Goal: Find contact information: Find contact information

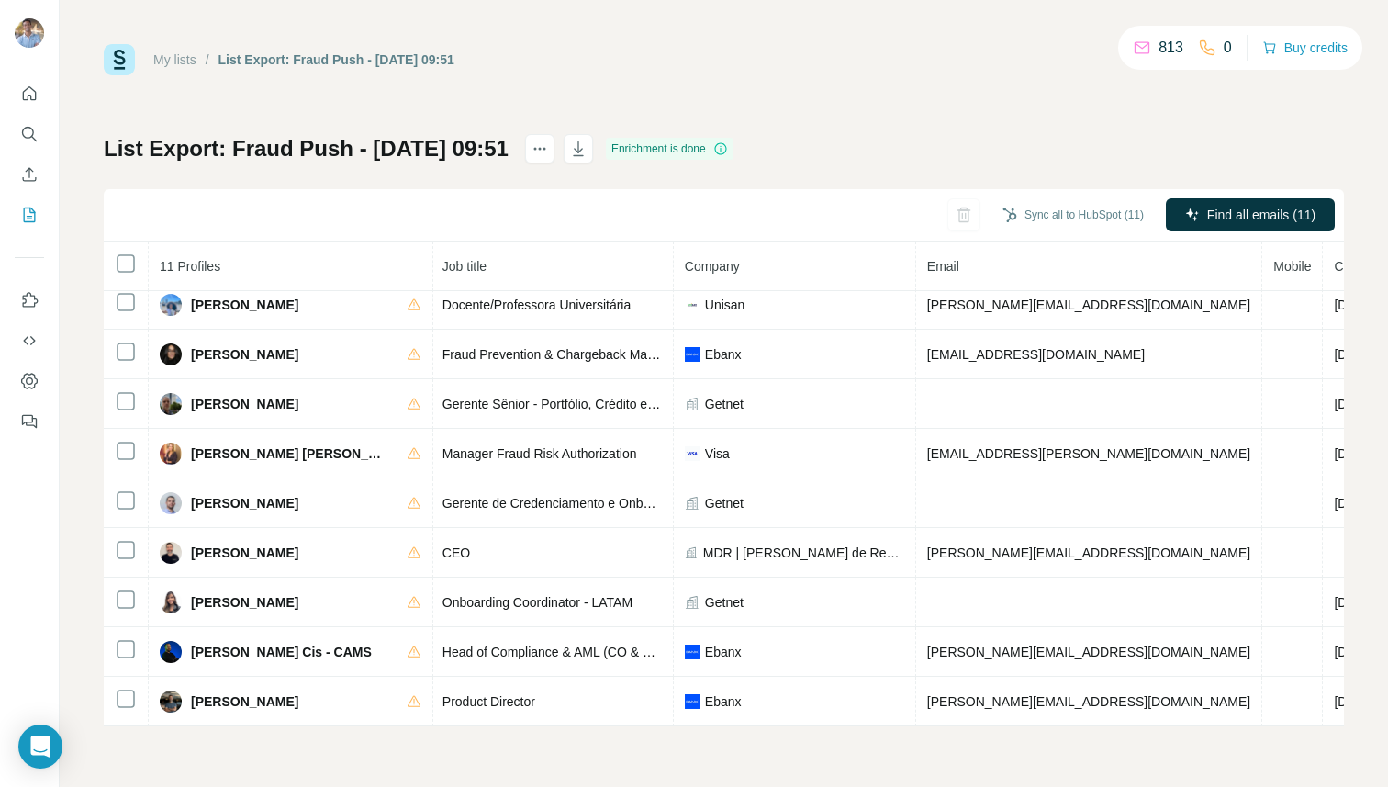
scroll to position [0, 218]
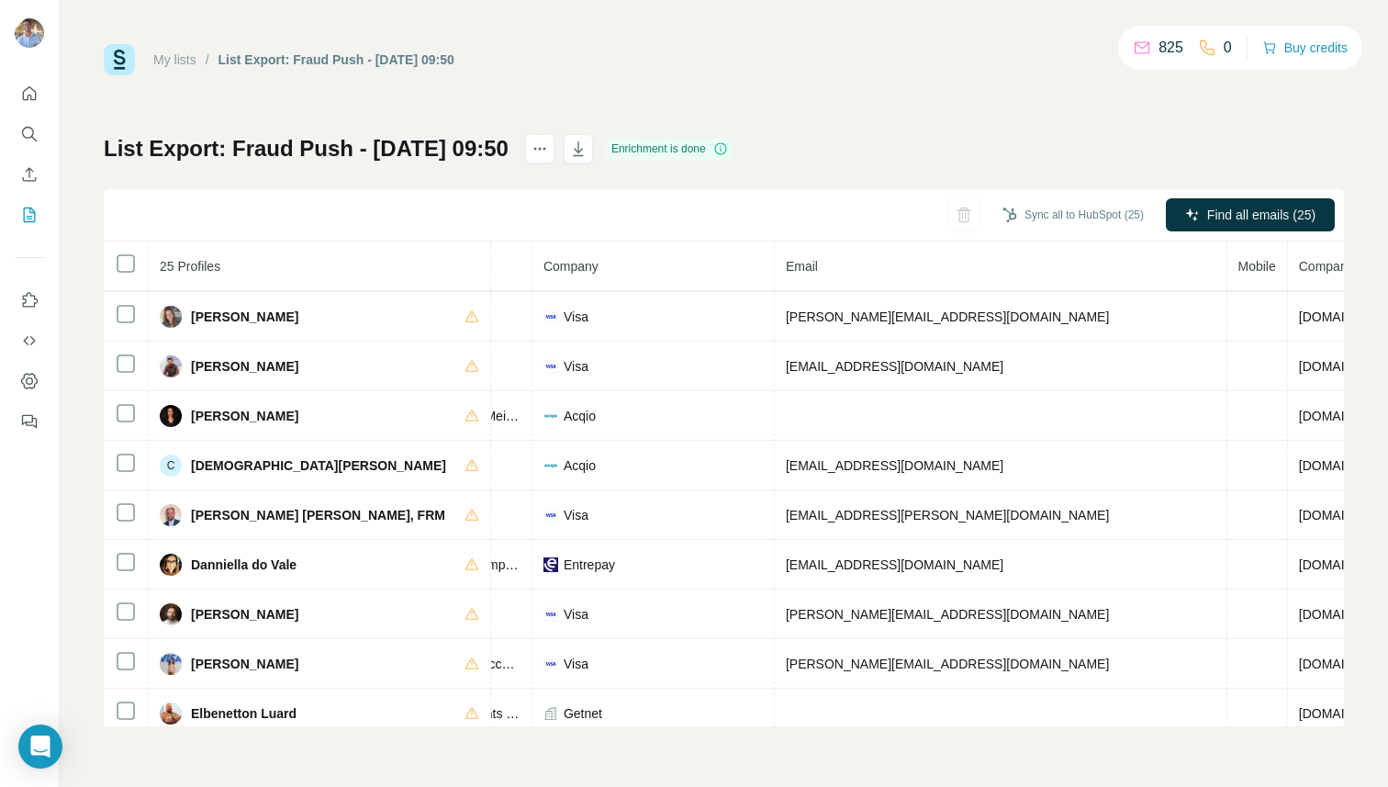
scroll to position [0, 418]
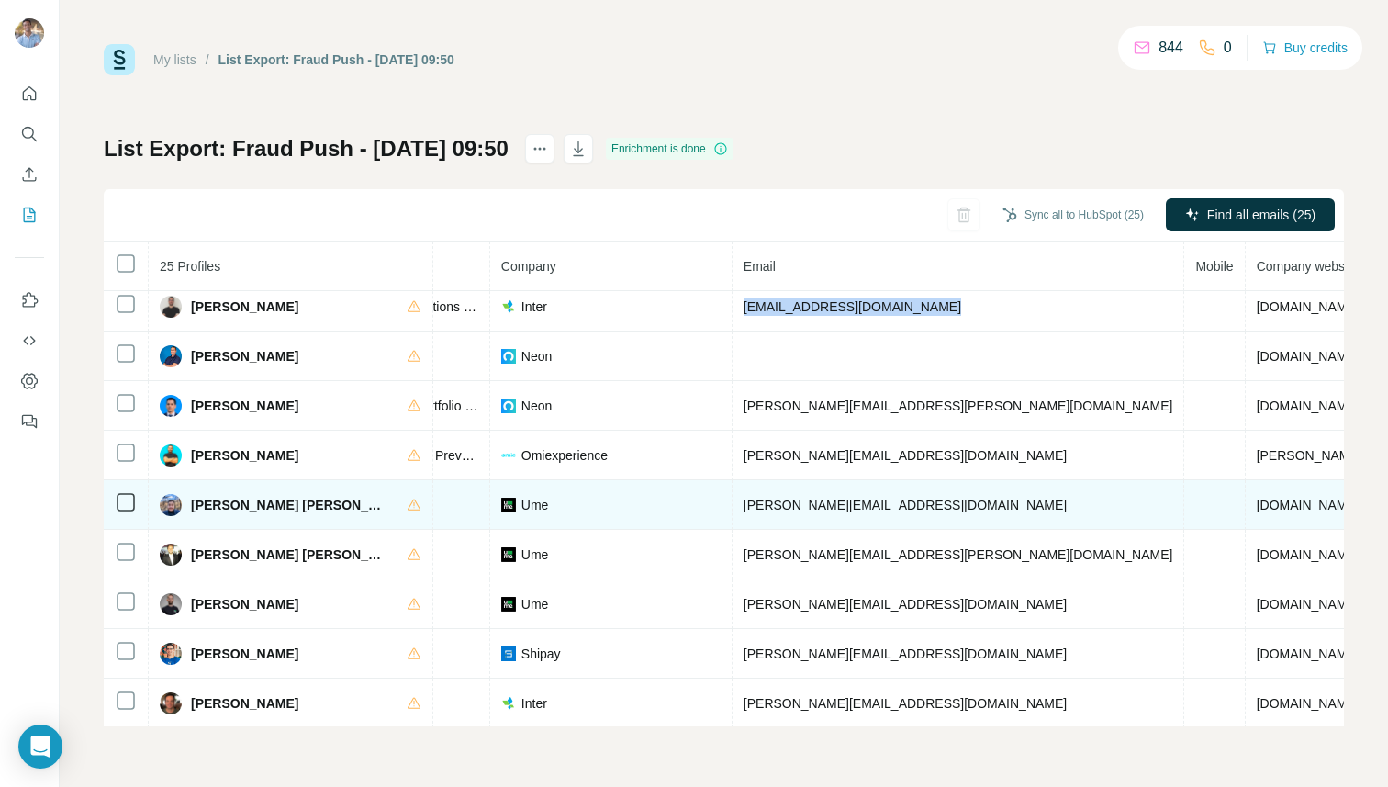
scroll to position [0, 402]
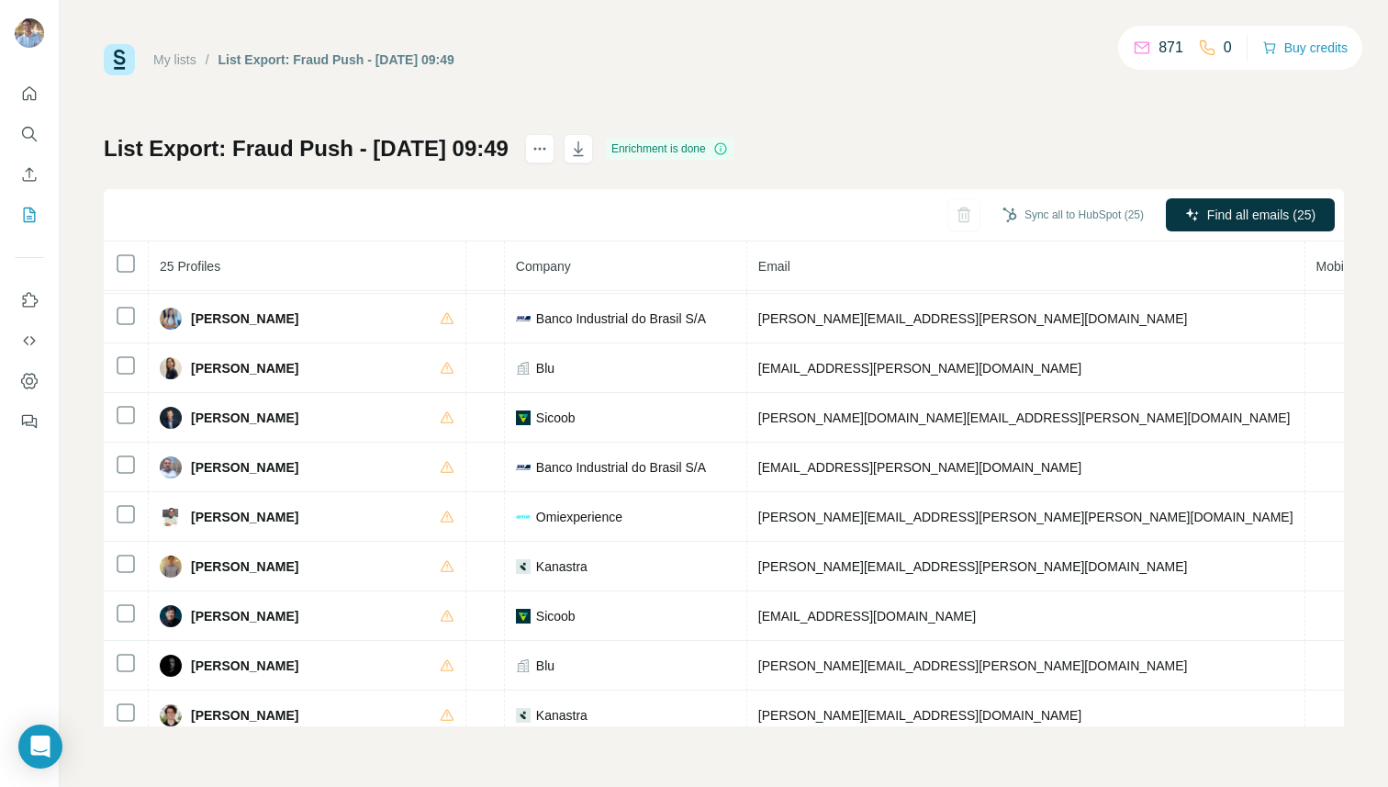
scroll to position [0, 420]
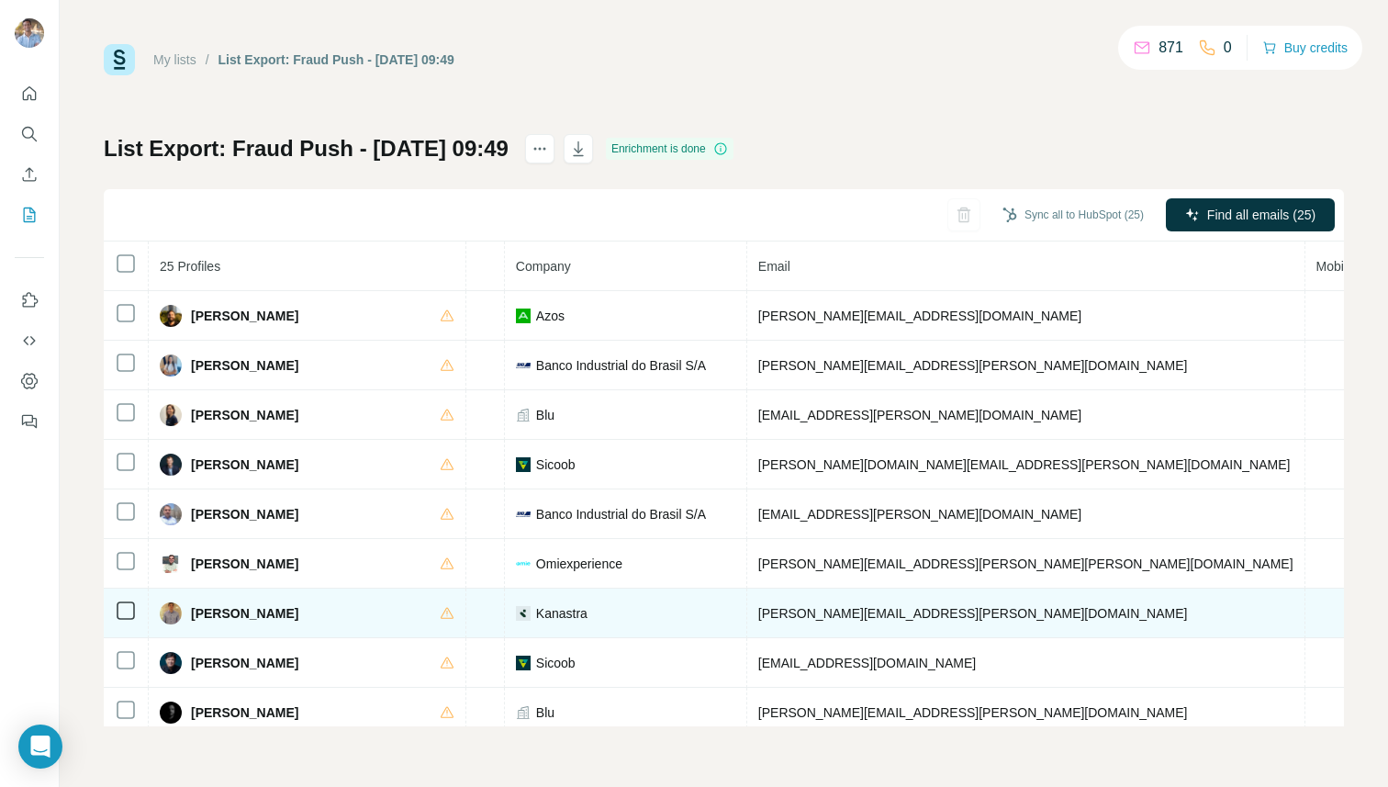
click at [785, 611] on span "fernando.romero@kanastra.com.br" at bounding box center [973, 613] width 430 height 15
copy span "fernando.romero@kanastra.com.br"
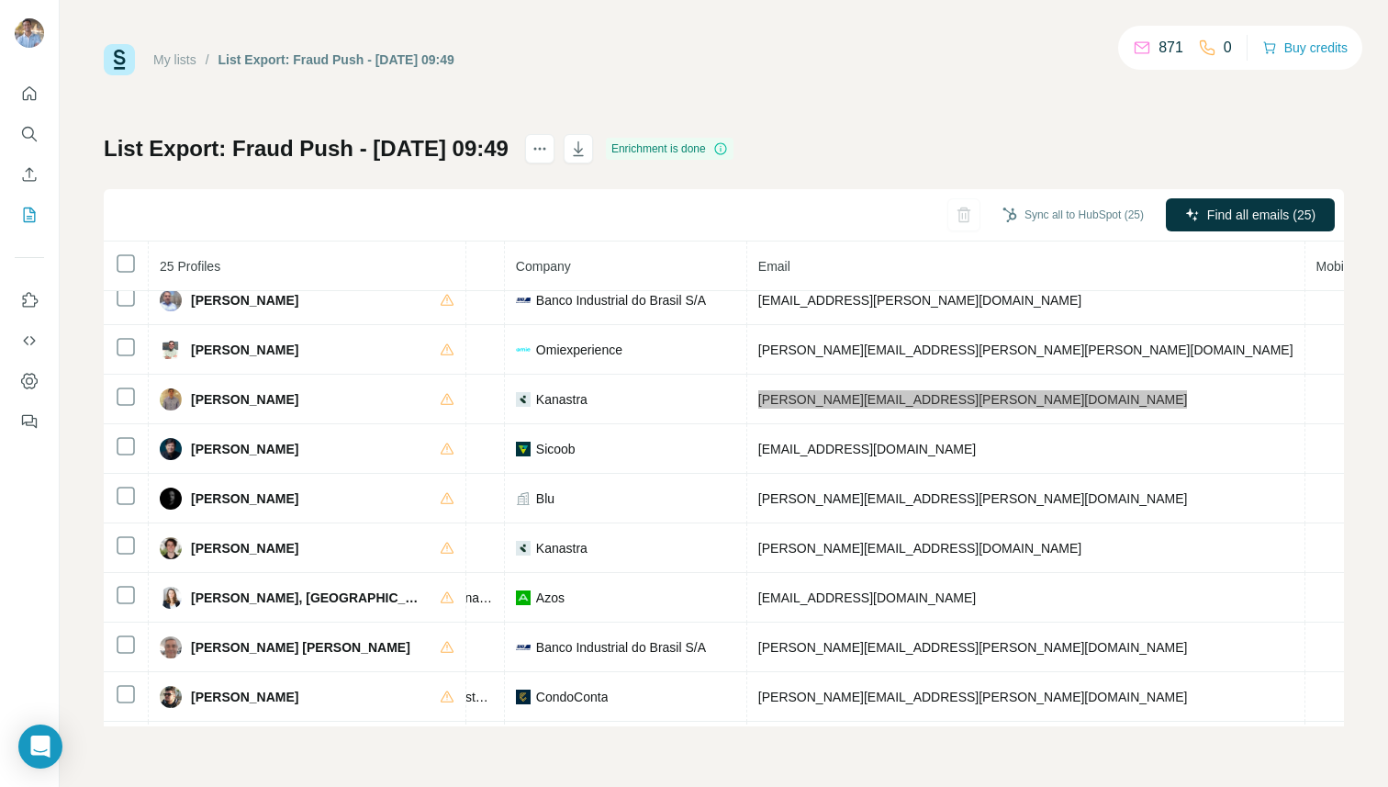
scroll to position [212, 420]
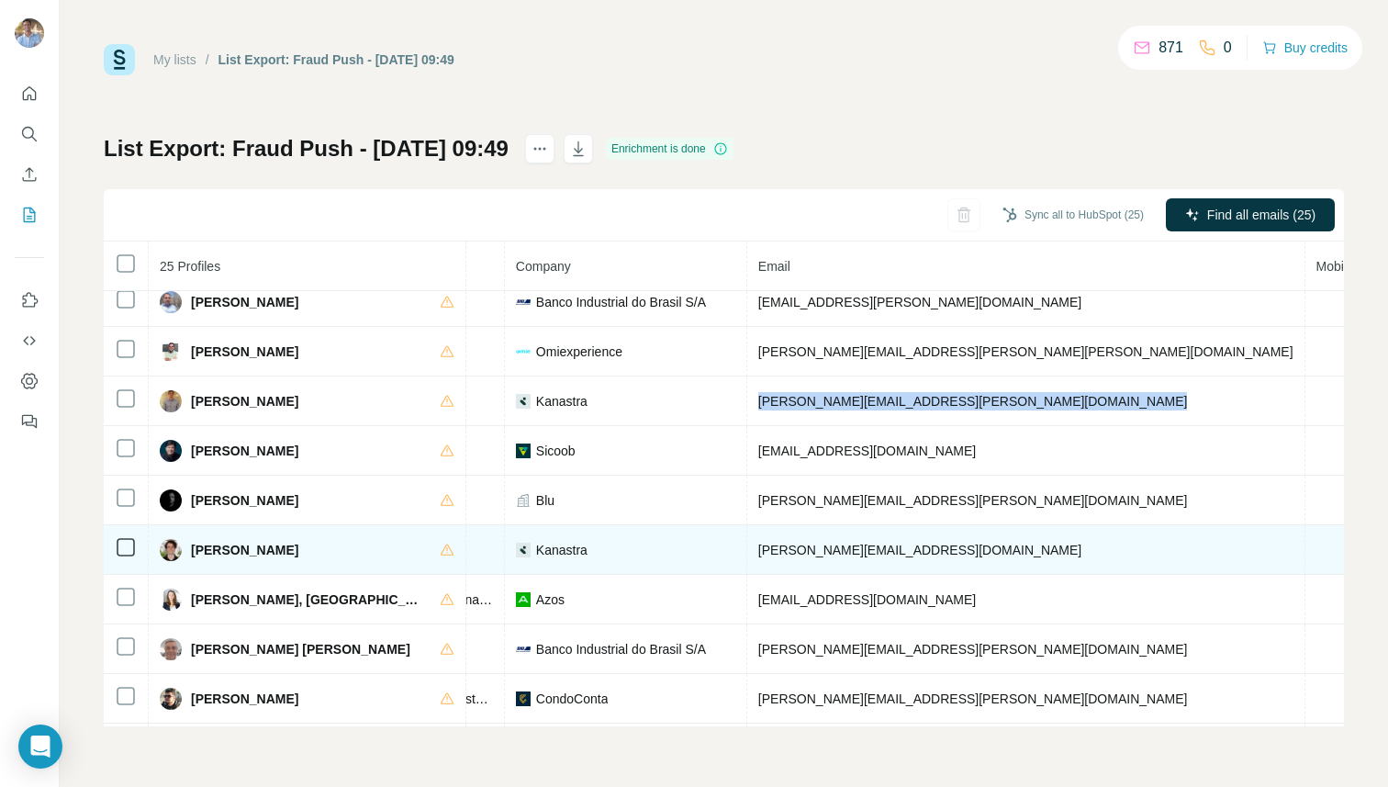
click at [813, 547] on span "gustavo.mapeli@kanastra.com.br" at bounding box center [919, 549] width 323 height 15
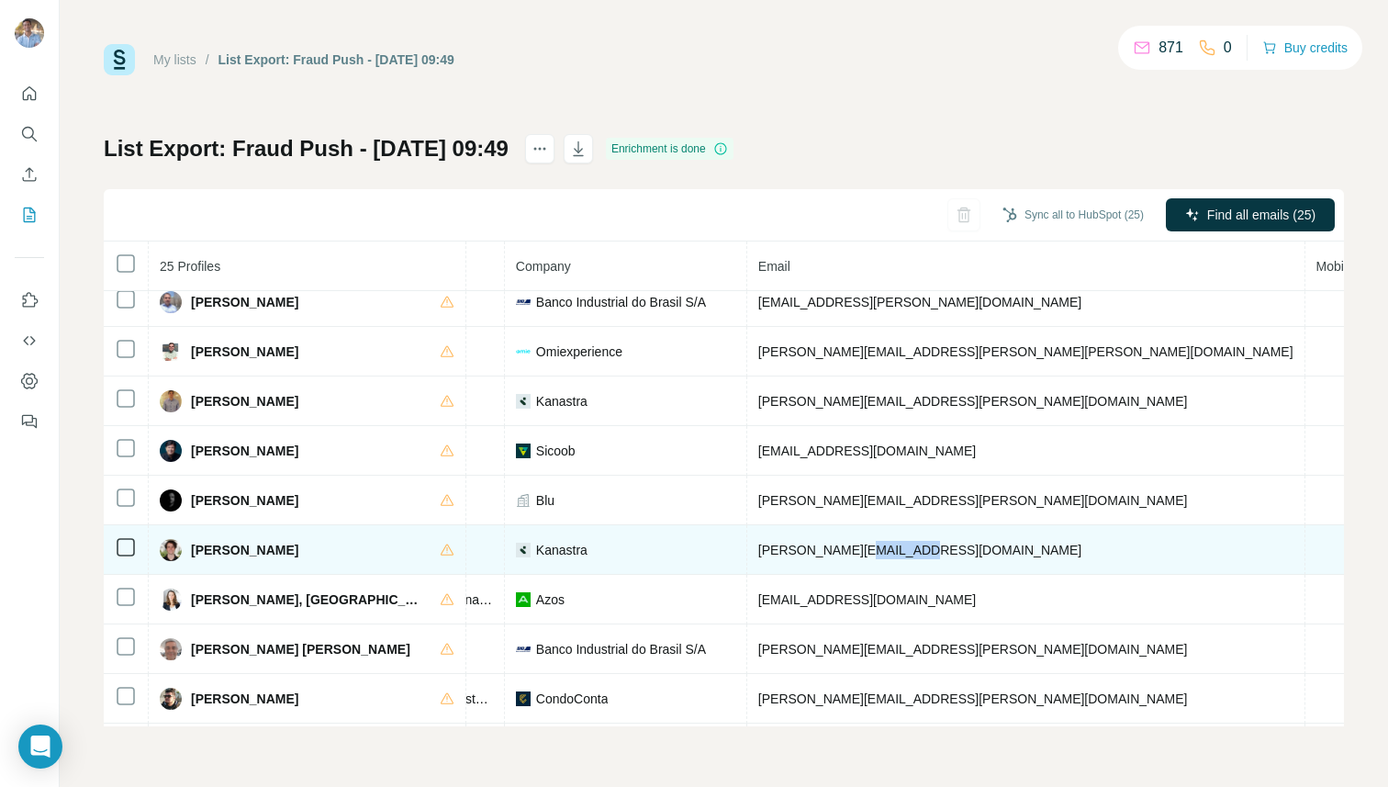
click at [813, 547] on span "gustavo.mapeli@kanastra.com.br" at bounding box center [919, 549] width 323 height 15
copy span "gustavo.mapeli@kanastra.com.br"
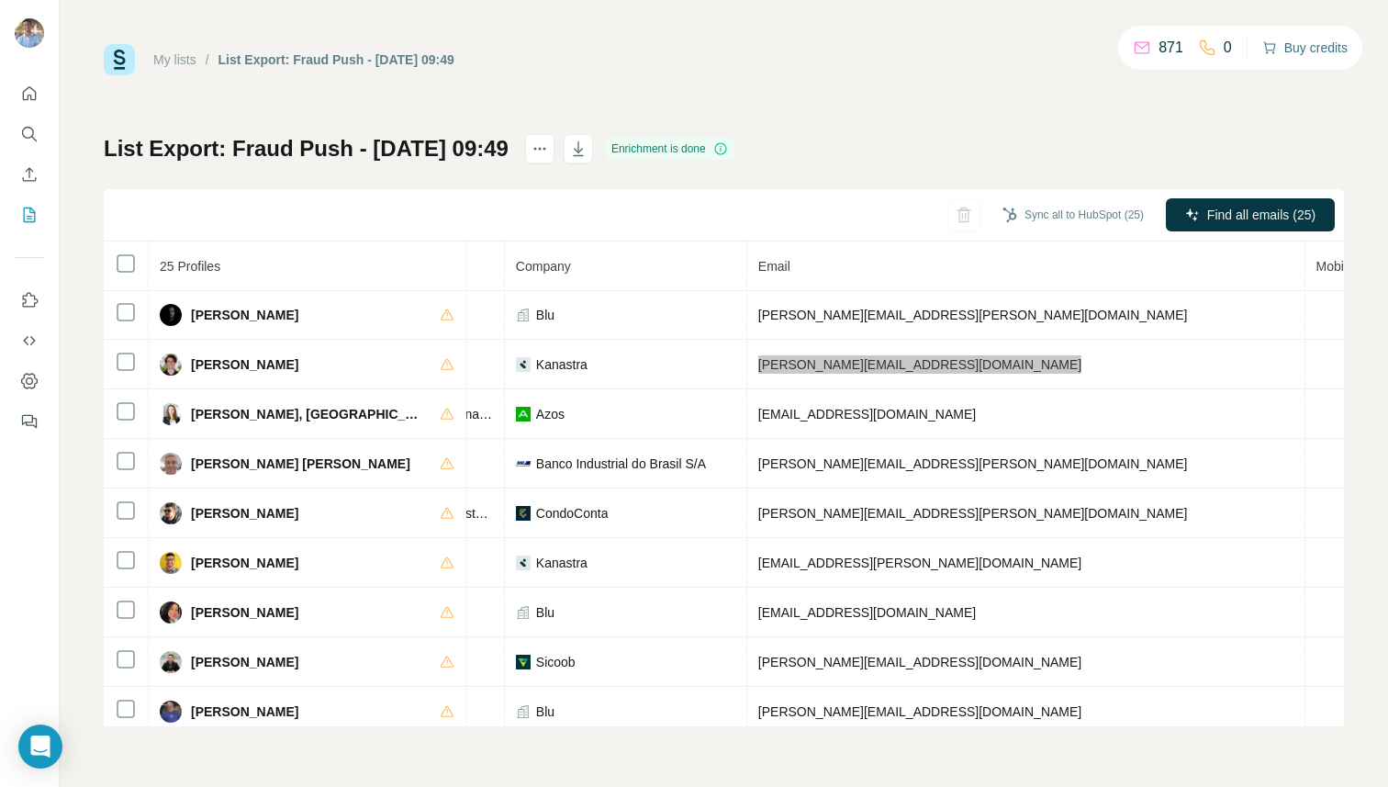
scroll to position [412, 420]
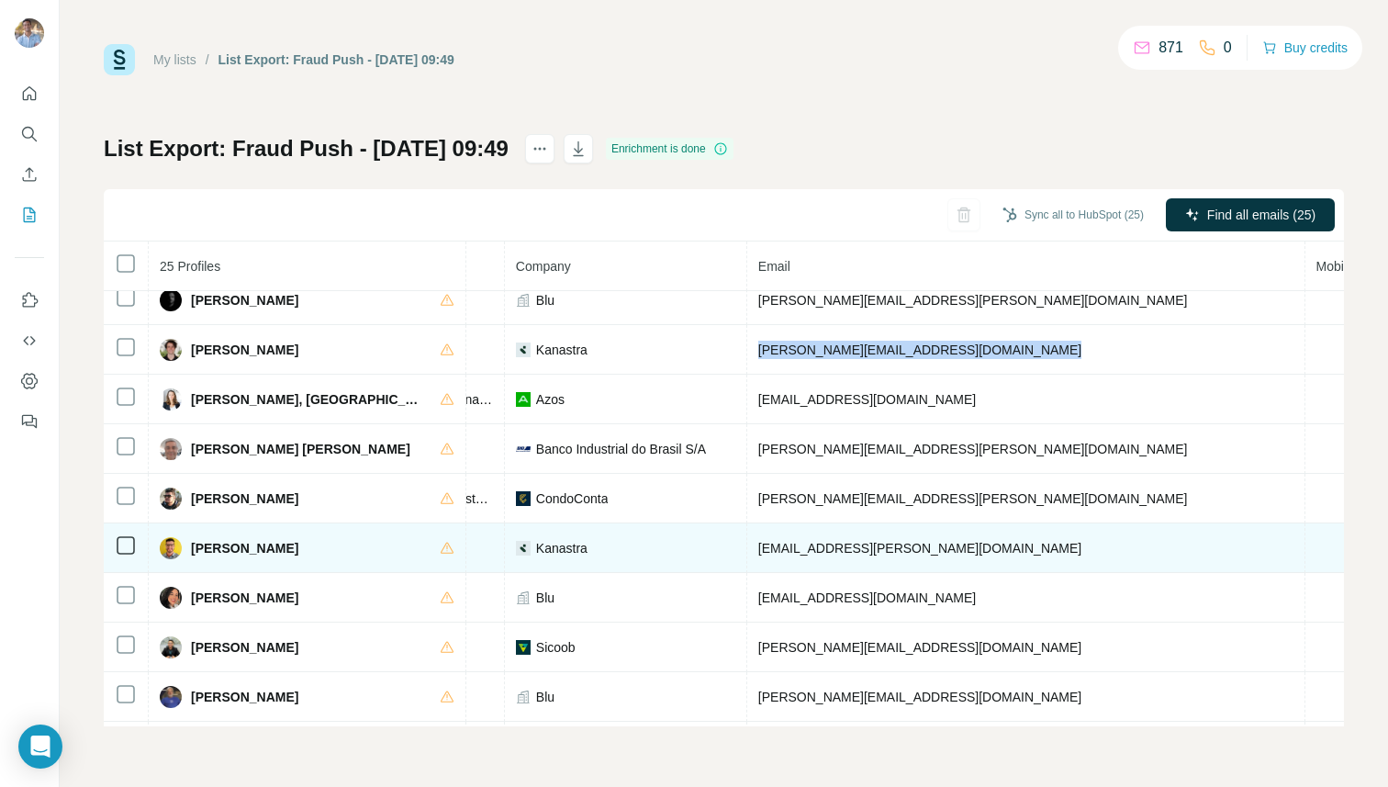
click at [829, 546] on span "kleber.cardoso@kanastra.com.br" at bounding box center [919, 548] width 323 height 15
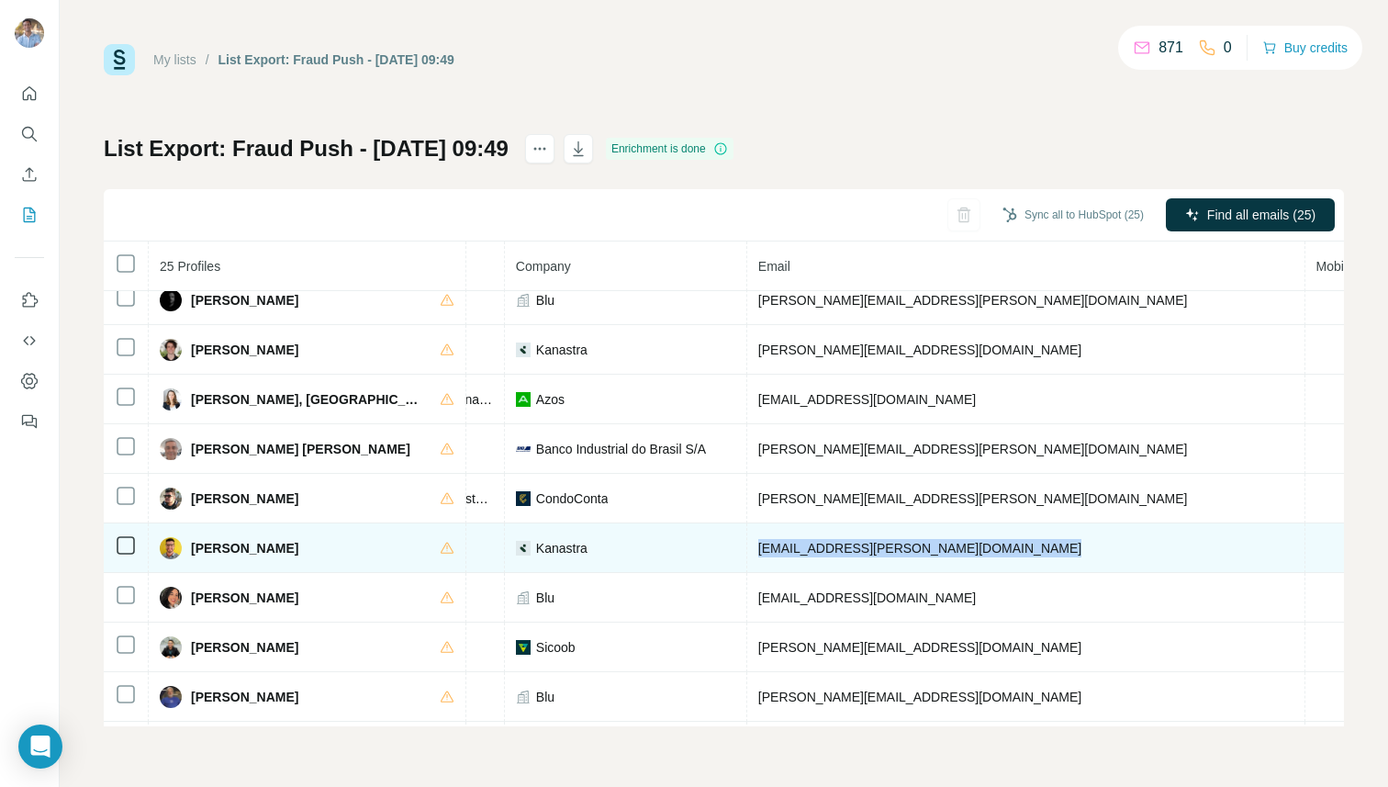
click at [829, 546] on span "kleber.cardoso@kanastra.com.br" at bounding box center [919, 548] width 323 height 15
copy span "kleber.cardoso@kanastra.com.br"
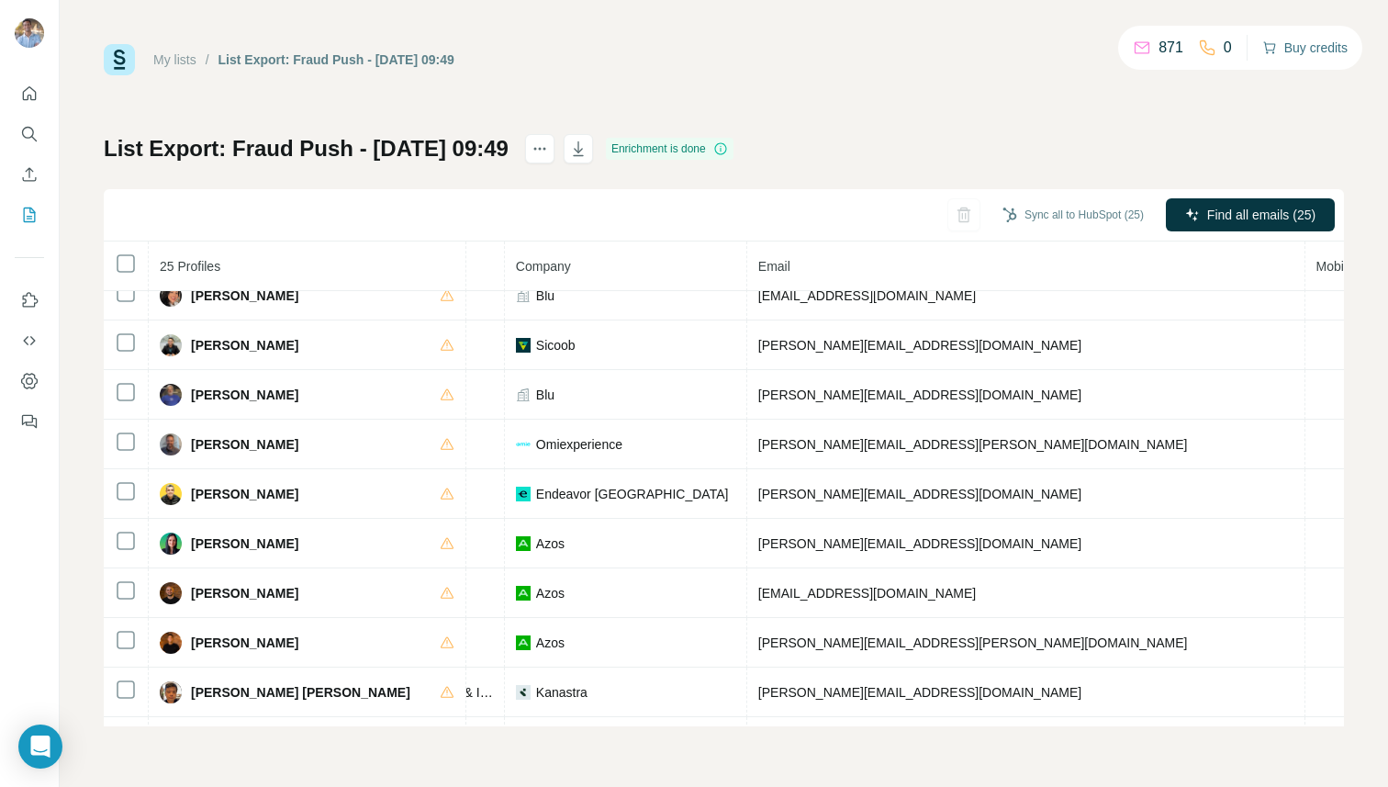
scroll to position [804, 420]
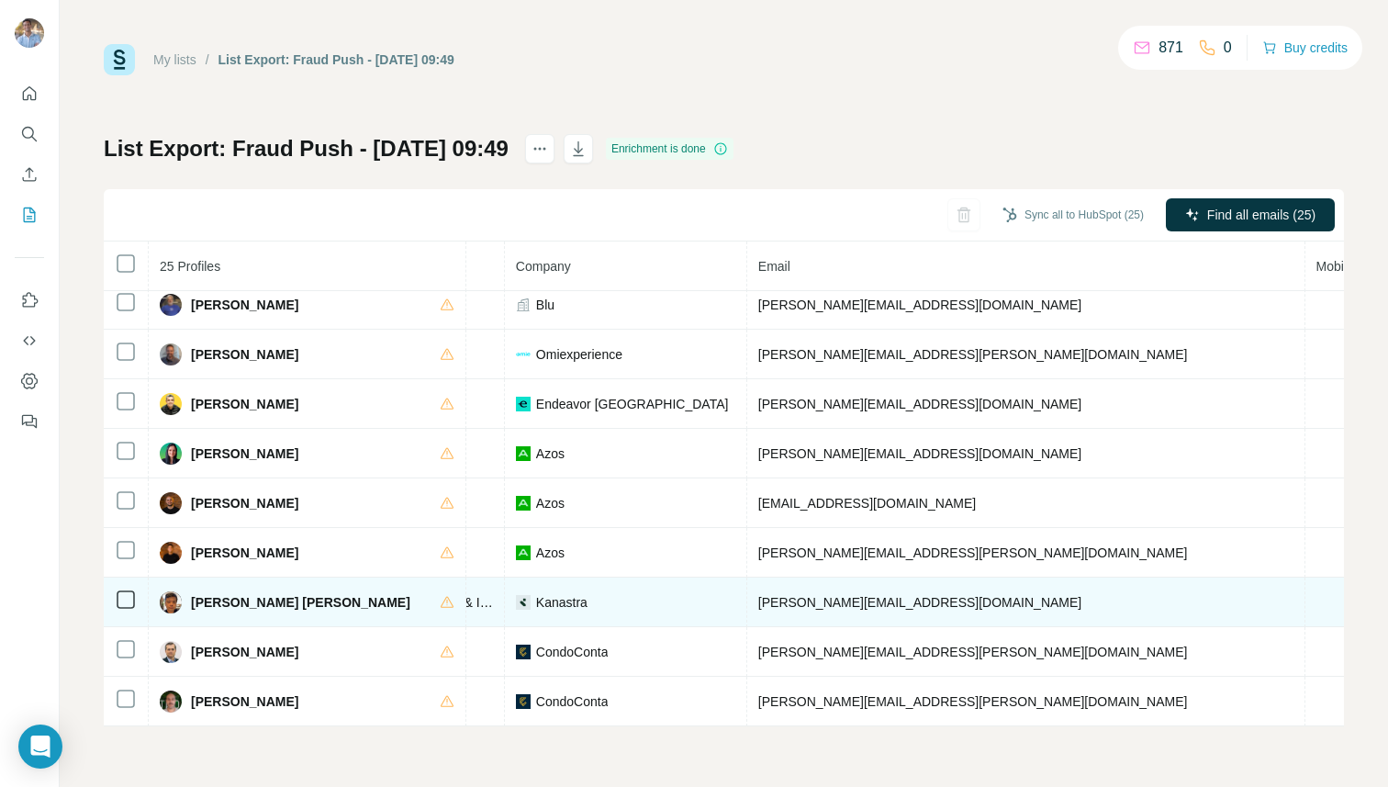
click at [782, 608] on span "robson.sato@kanastra.com.br" at bounding box center [919, 602] width 323 height 15
copy span "robson.sato@kanastra.com.br"
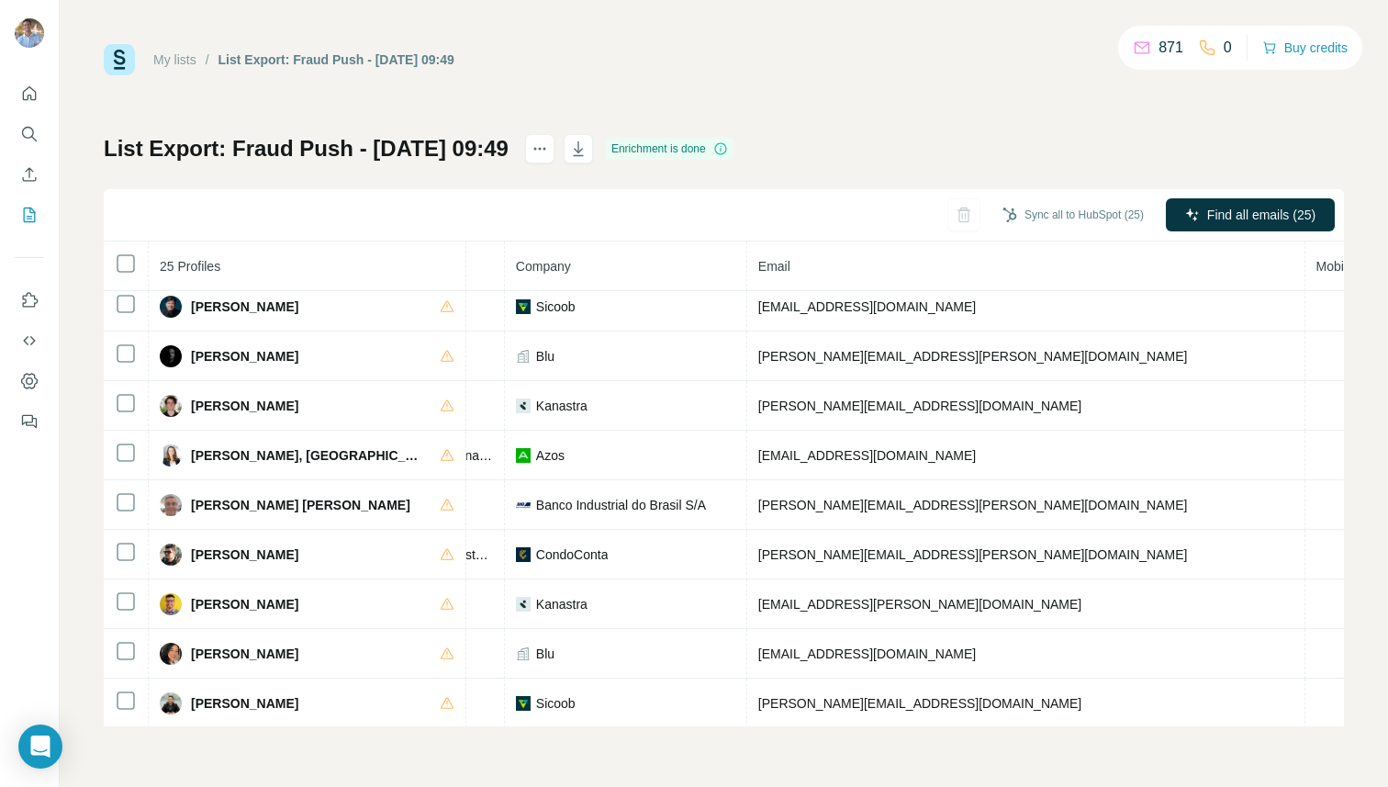
scroll to position [358, 420]
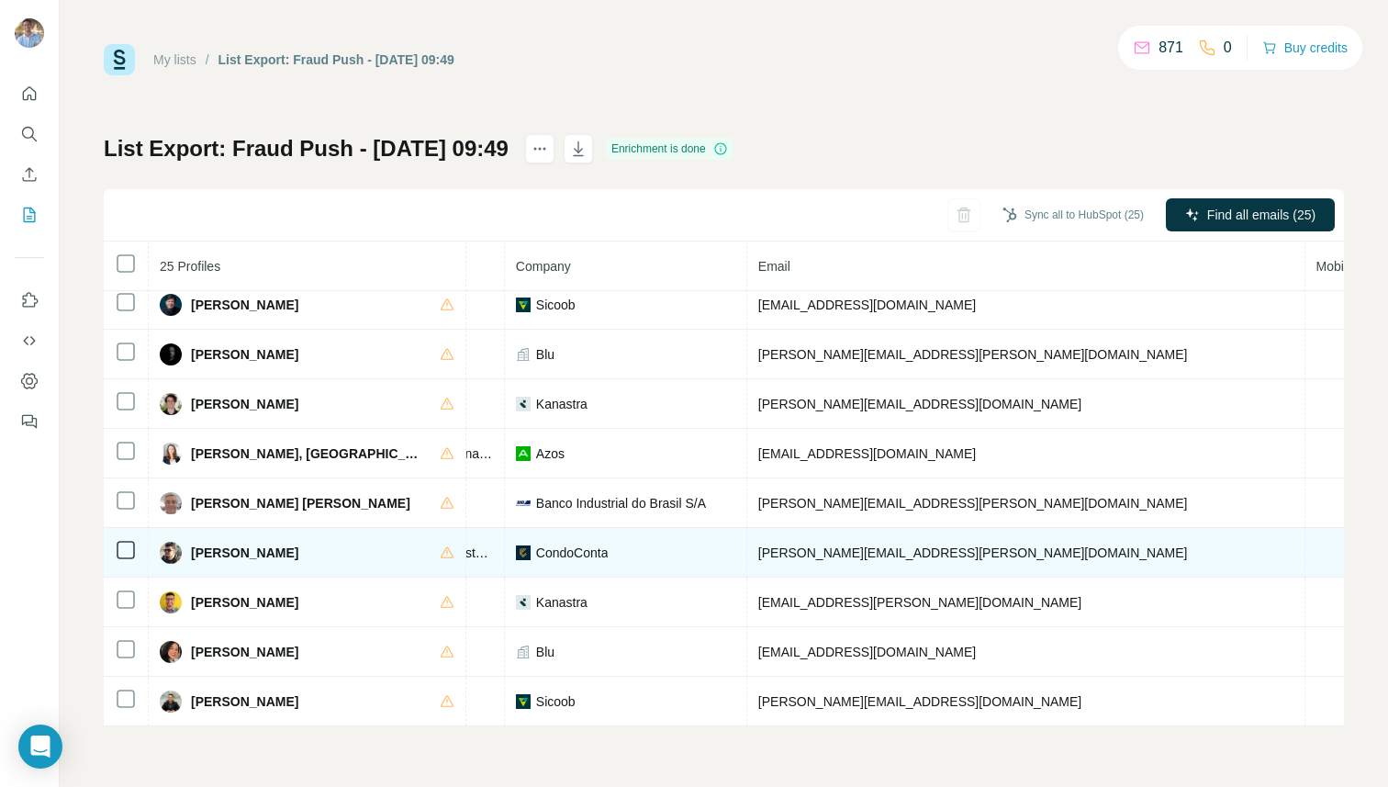
click at [797, 554] on span "juliano.santana@condoconta.com.br" at bounding box center [973, 552] width 430 height 15
copy span "juliano.santana@condoconta.com.br"
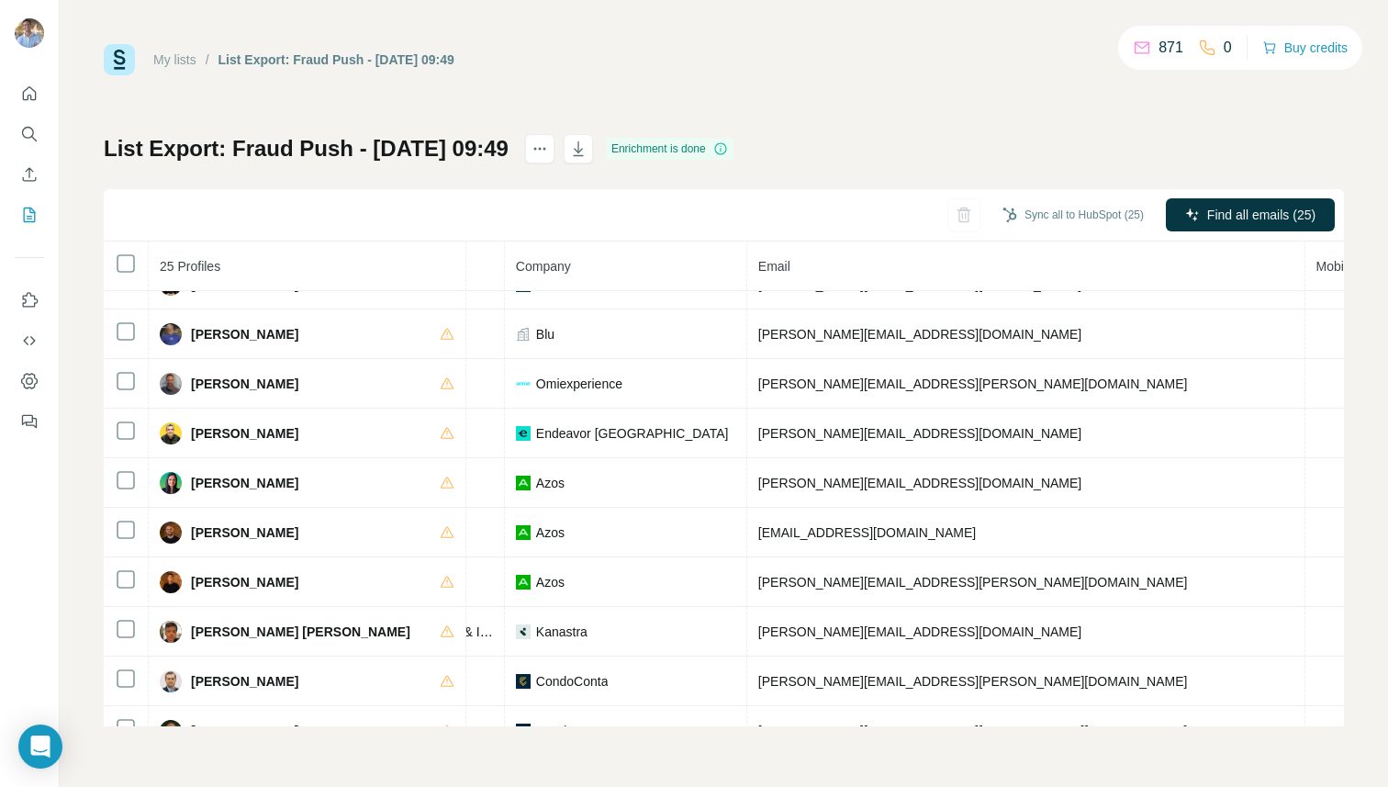
scroll to position [804, 420]
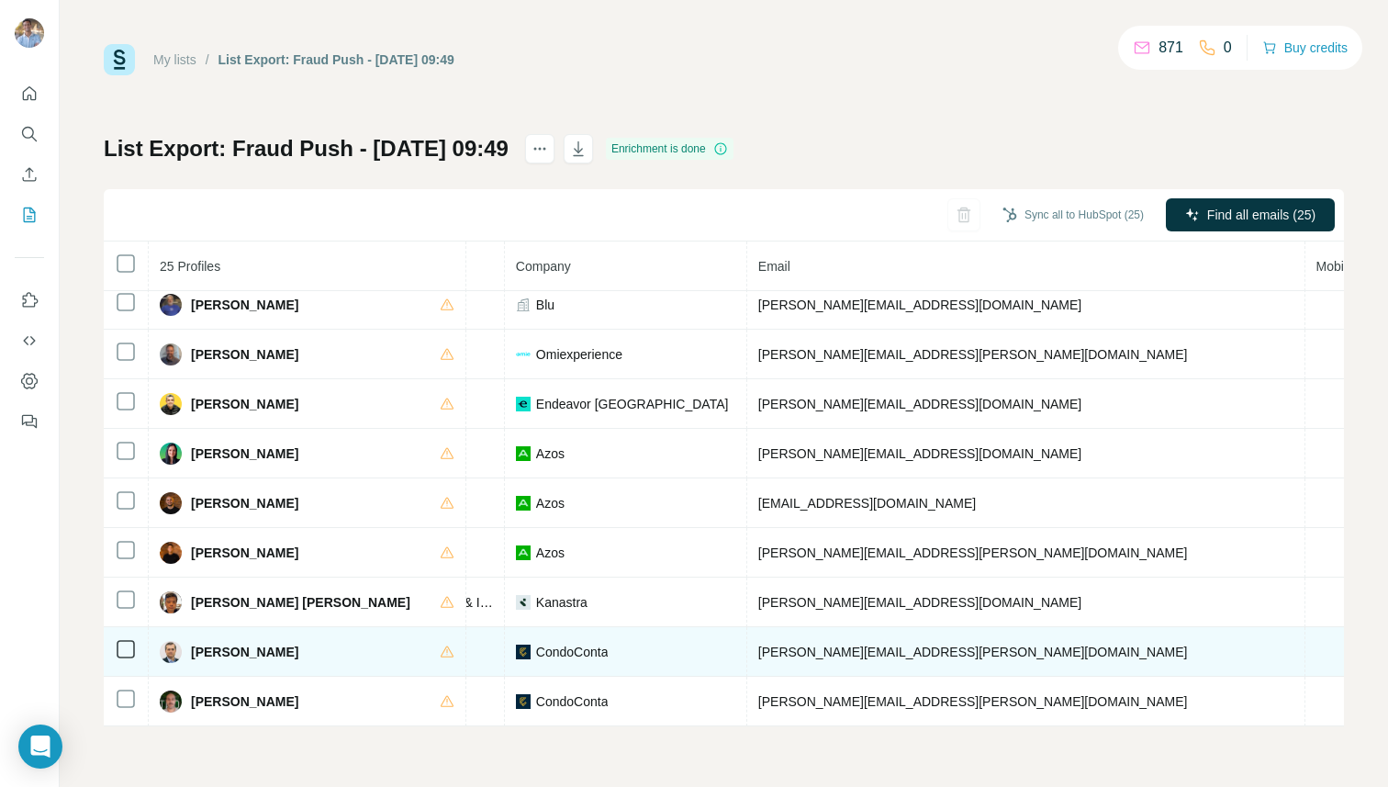
click at [821, 650] on span "rodrigo.borer@condoconta.com.br" at bounding box center [973, 651] width 430 height 15
copy span "rodrigo.borer@condoconta.com.br"
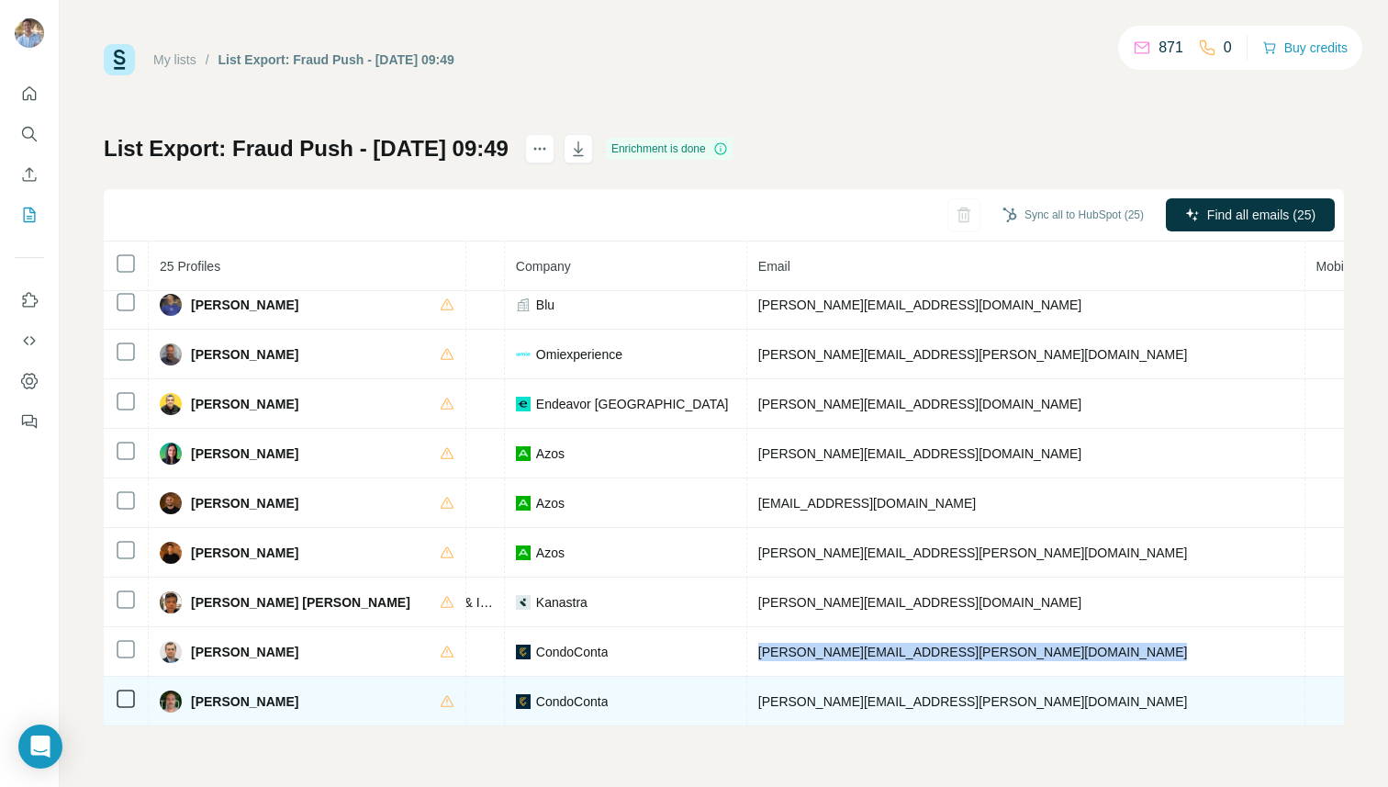
click at [821, 701] on span "wilson.dalmolin@condoconta.com.br" at bounding box center [973, 701] width 430 height 15
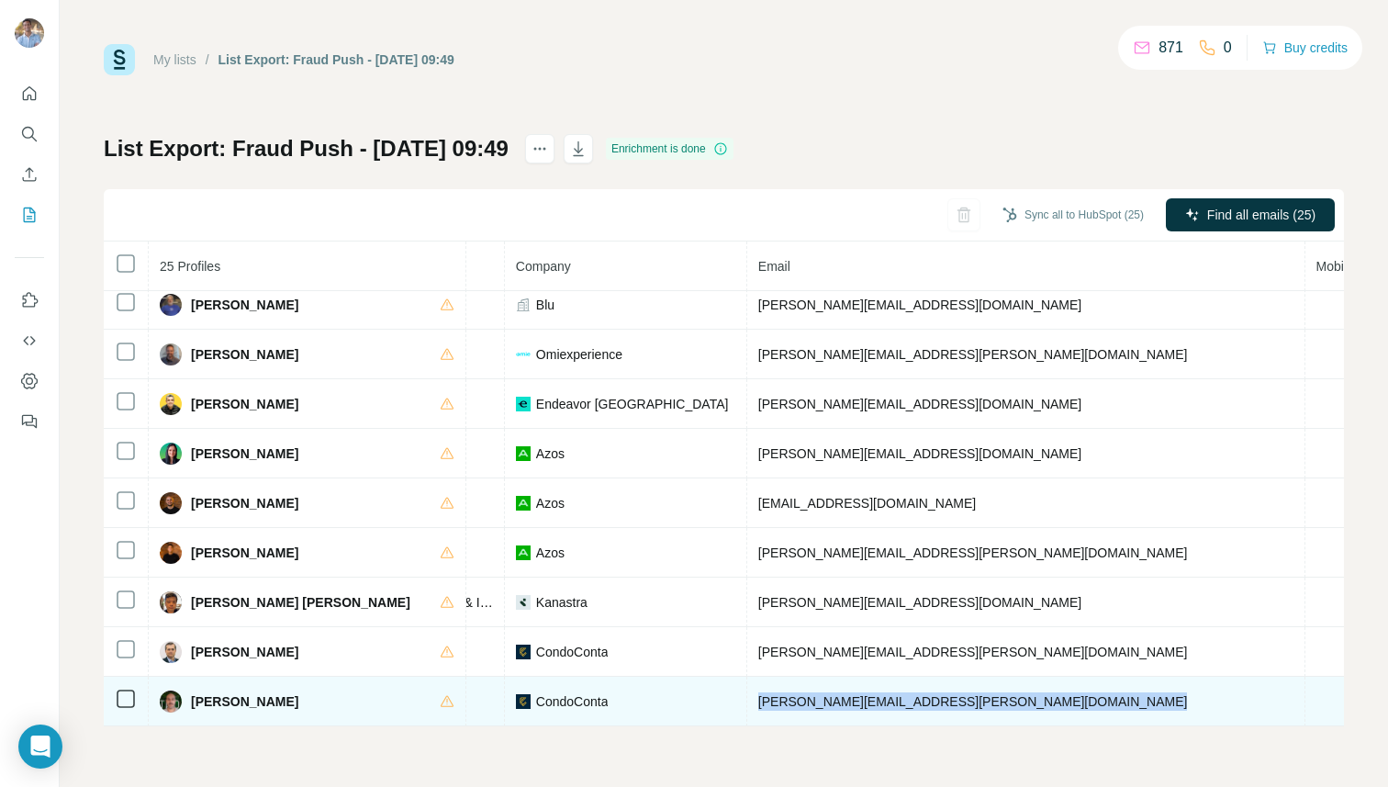
click at [821, 701] on span "wilson.dalmolin@condoconta.com.br" at bounding box center [973, 701] width 430 height 15
copy span "wilson.dalmolin@condoconta.com.br"
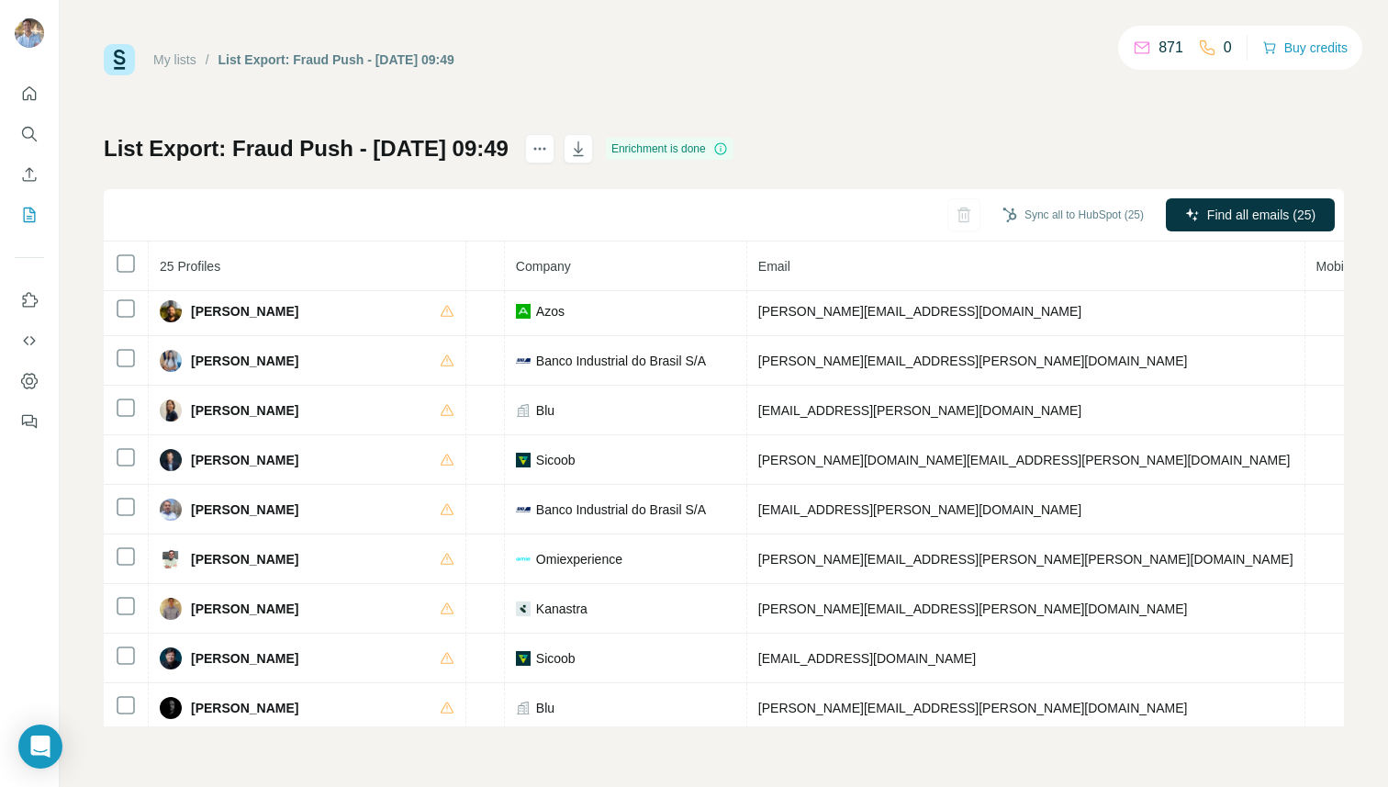
scroll to position [0, 420]
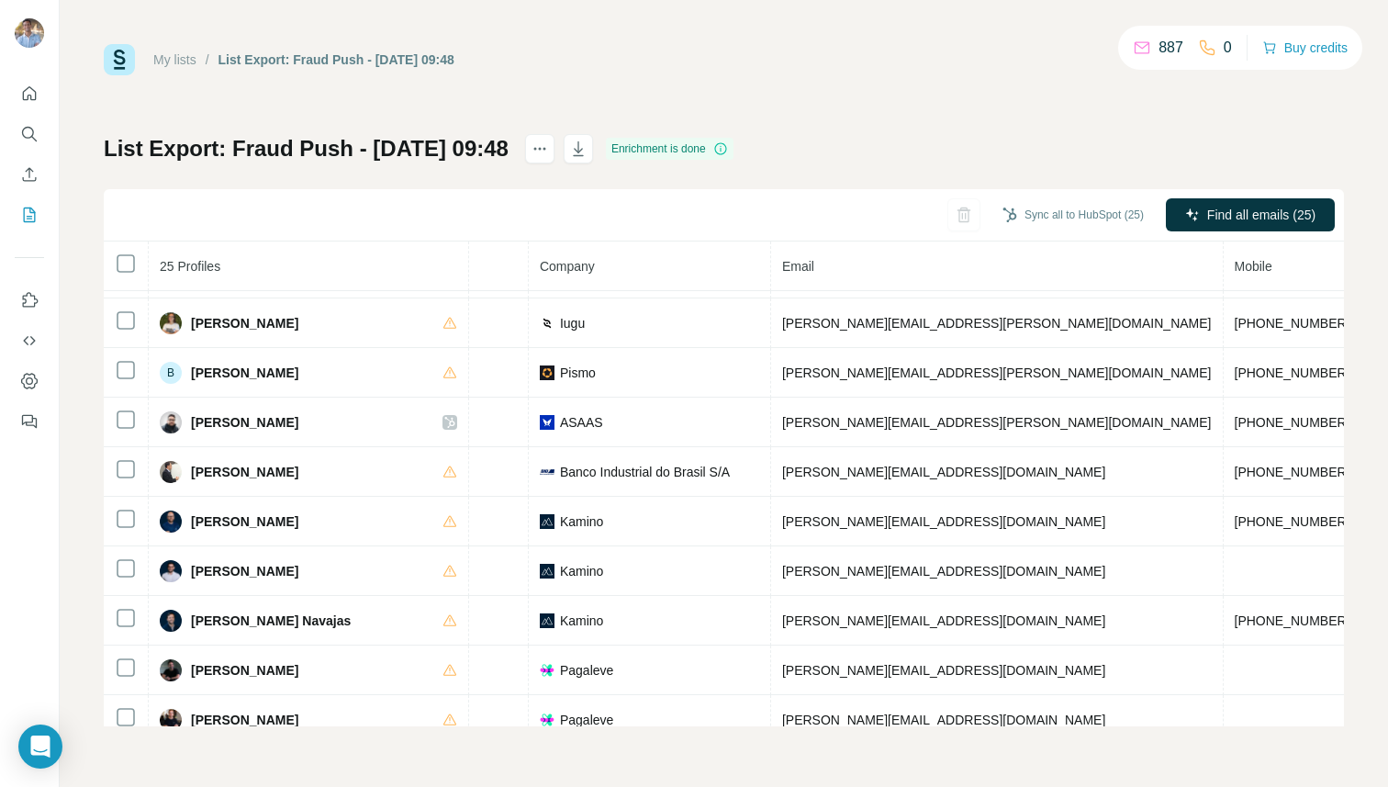
scroll to position [0, 399]
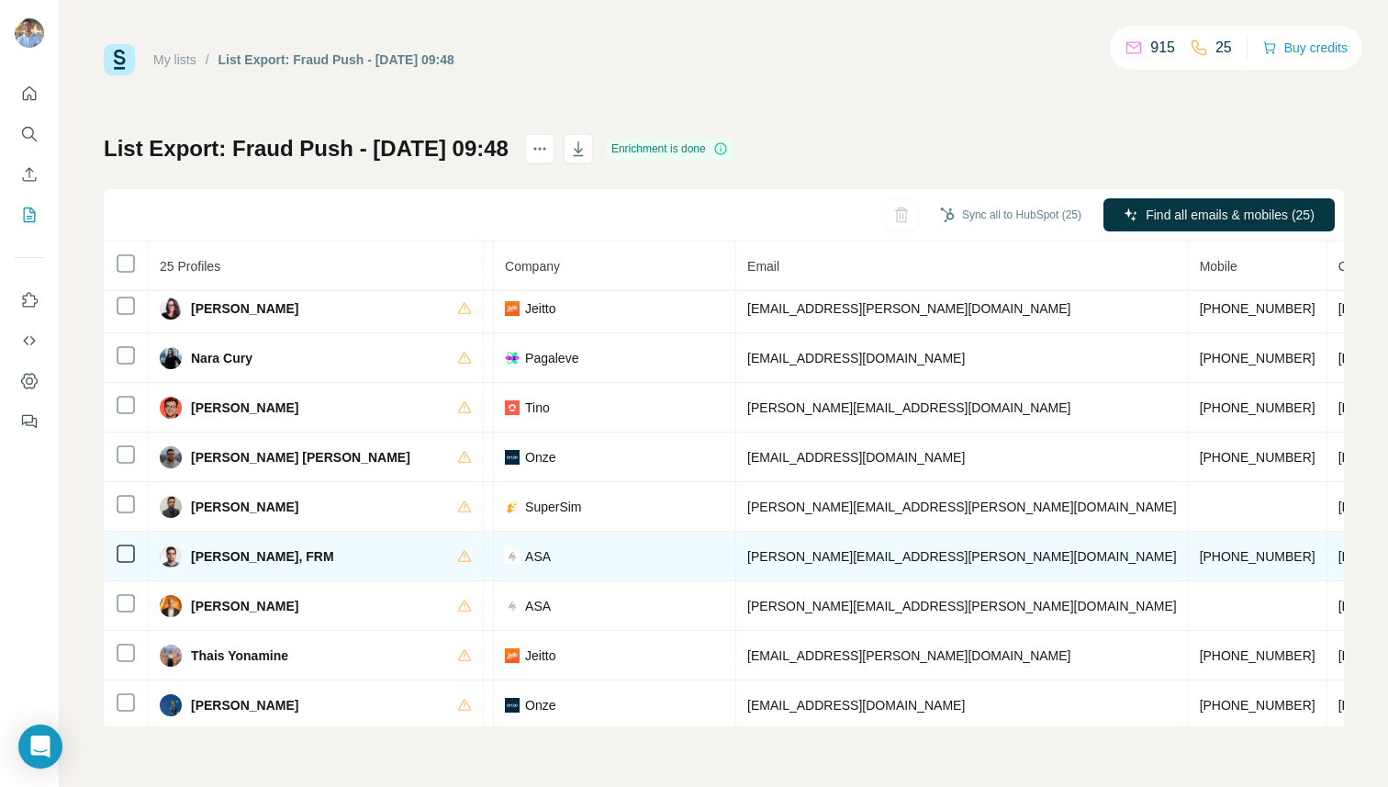
scroll to position [804, 449]
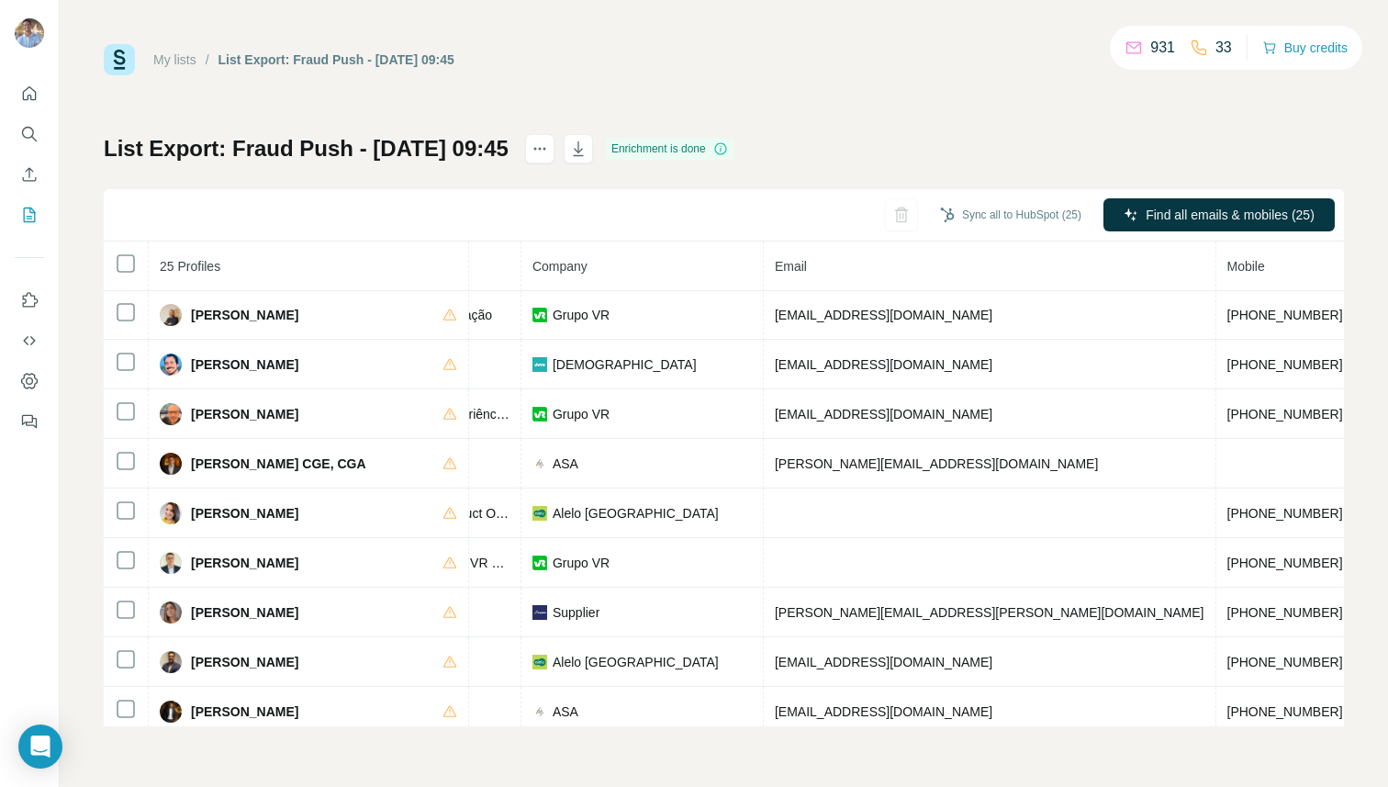
scroll to position [804, 407]
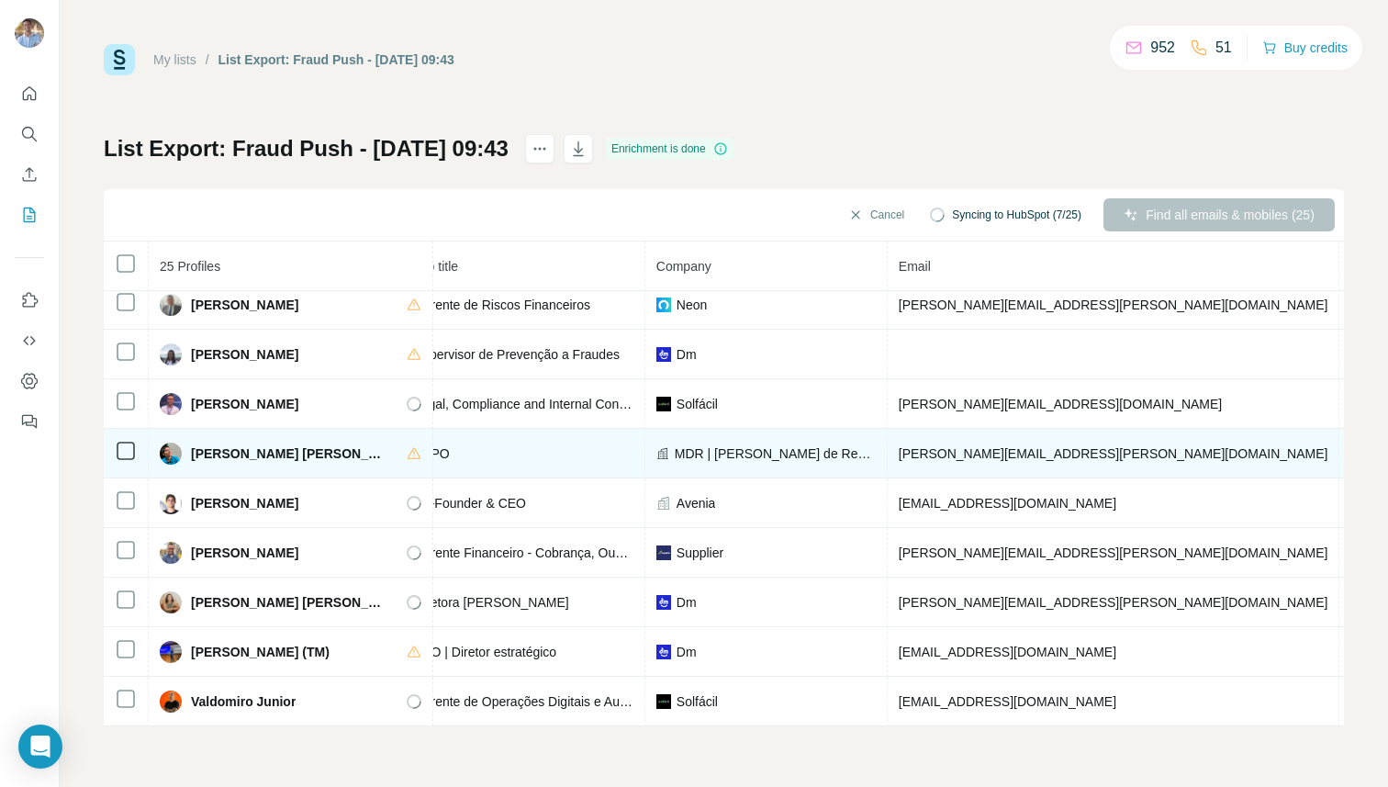
scroll to position [804, 253]
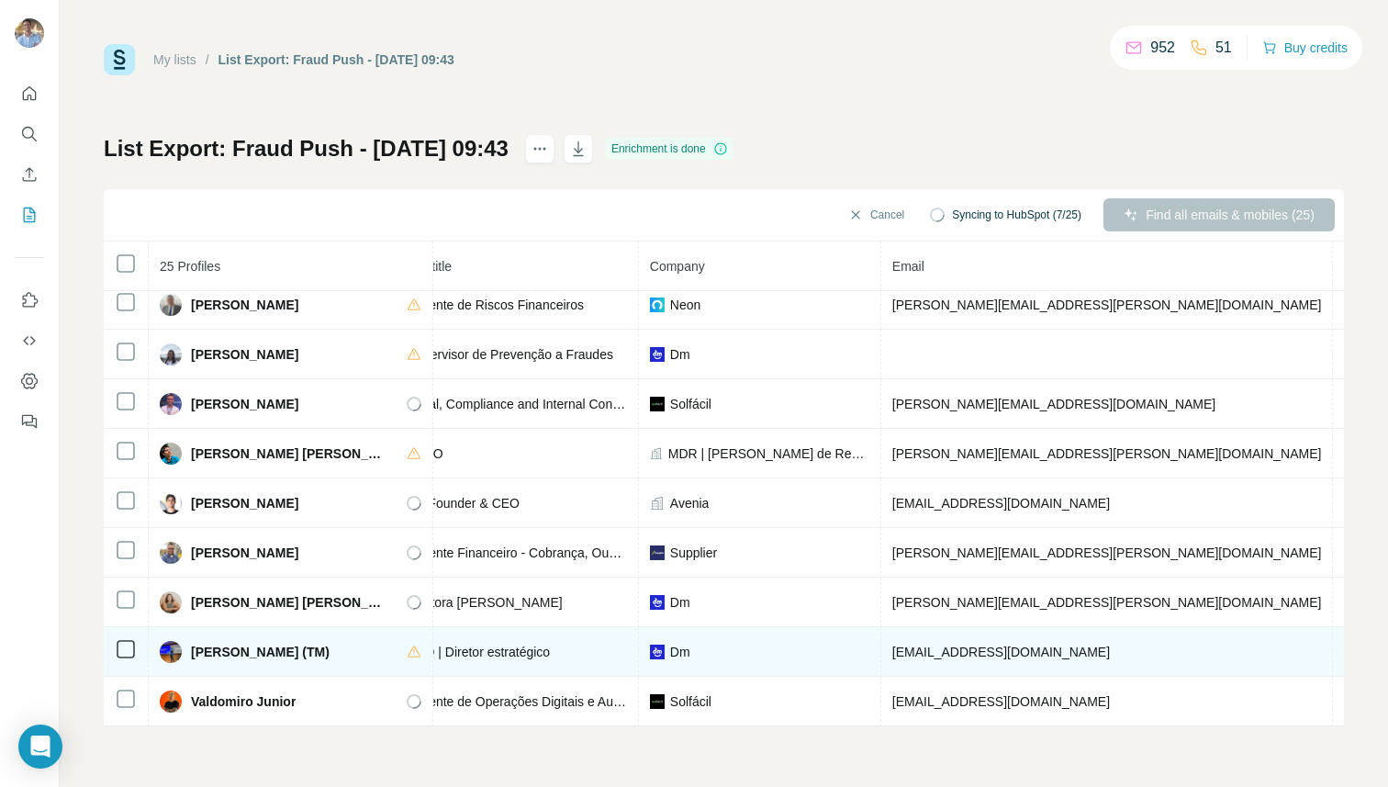
click at [933, 647] on span "[EMAIL_ADDRESS][DOMAIN_NAME]" at bounding box center [1001, 651] width 218 height 15
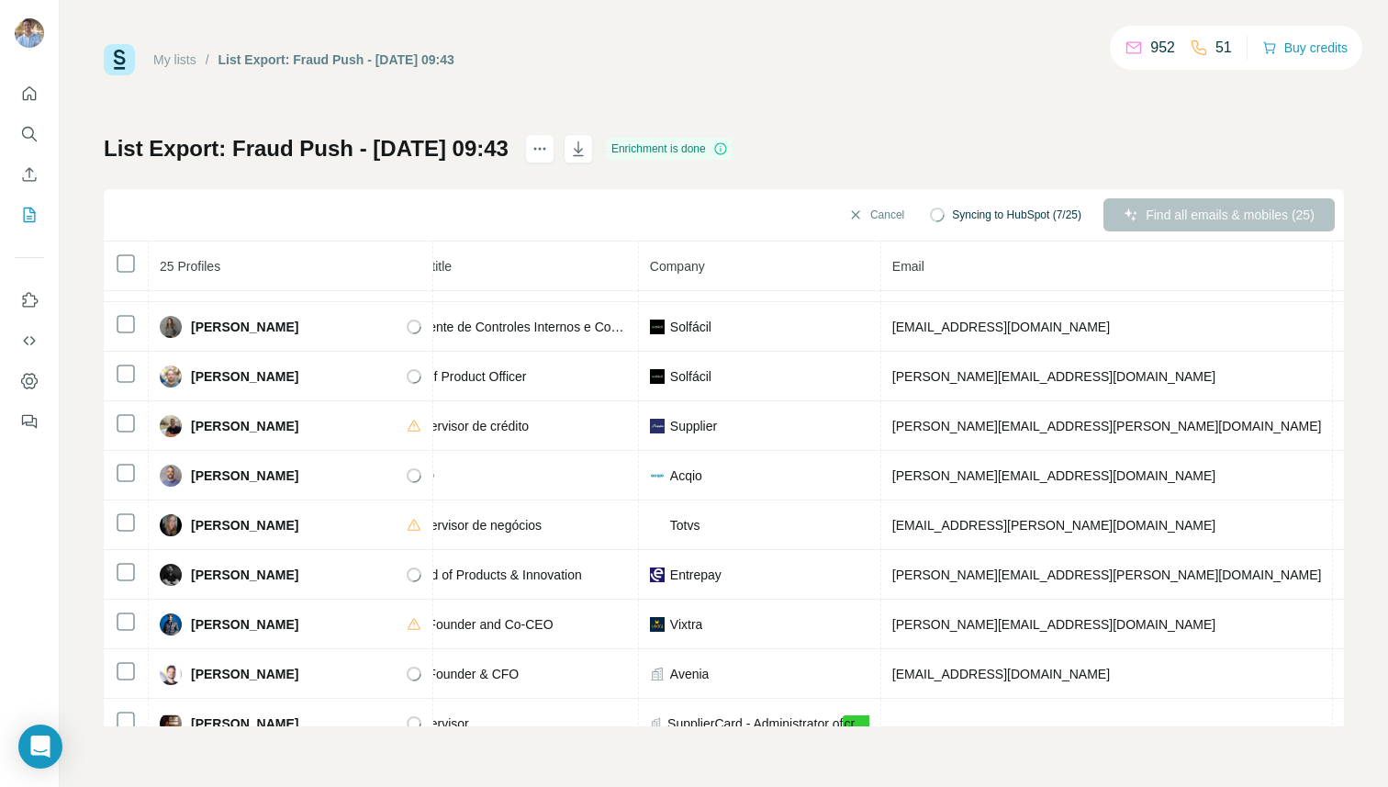
scroll to position [0, 253]
